Goal: Transaction & Acquisition: Purchase product/service

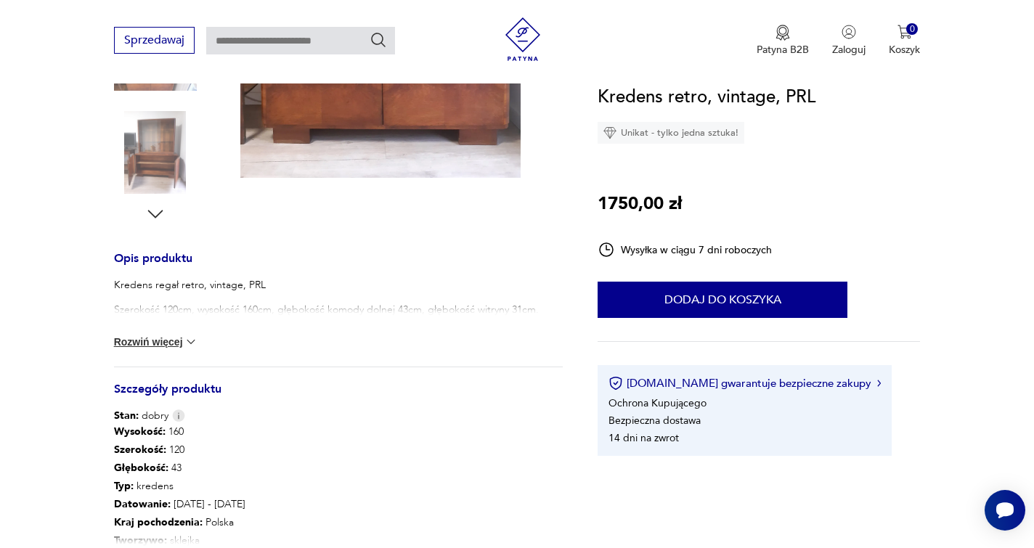
scroll to position [508, 0]
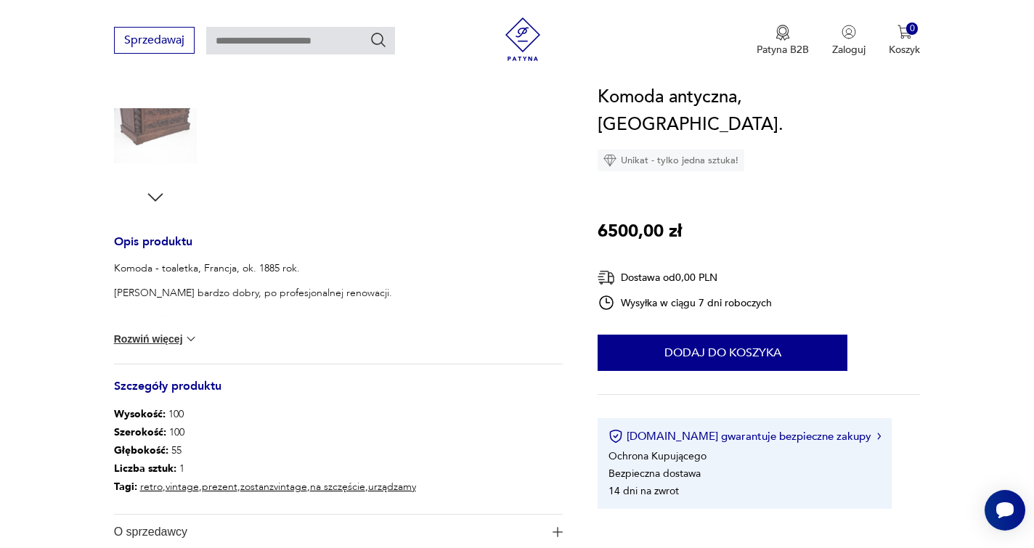
scroll to position [508, 0]
